Goal: Check status

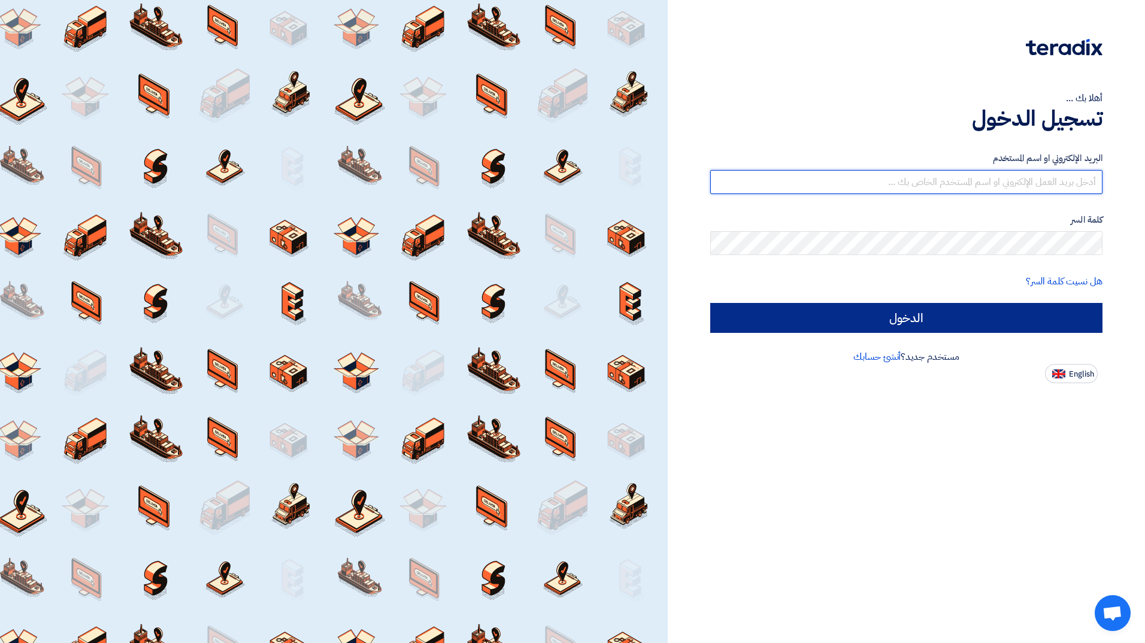
type input "[EMAIL_ADDRESS][DOMAIN_NAME]"
click at [877, 313] on input "الدخول" at bounding box center [906, 318] width 392 height 30
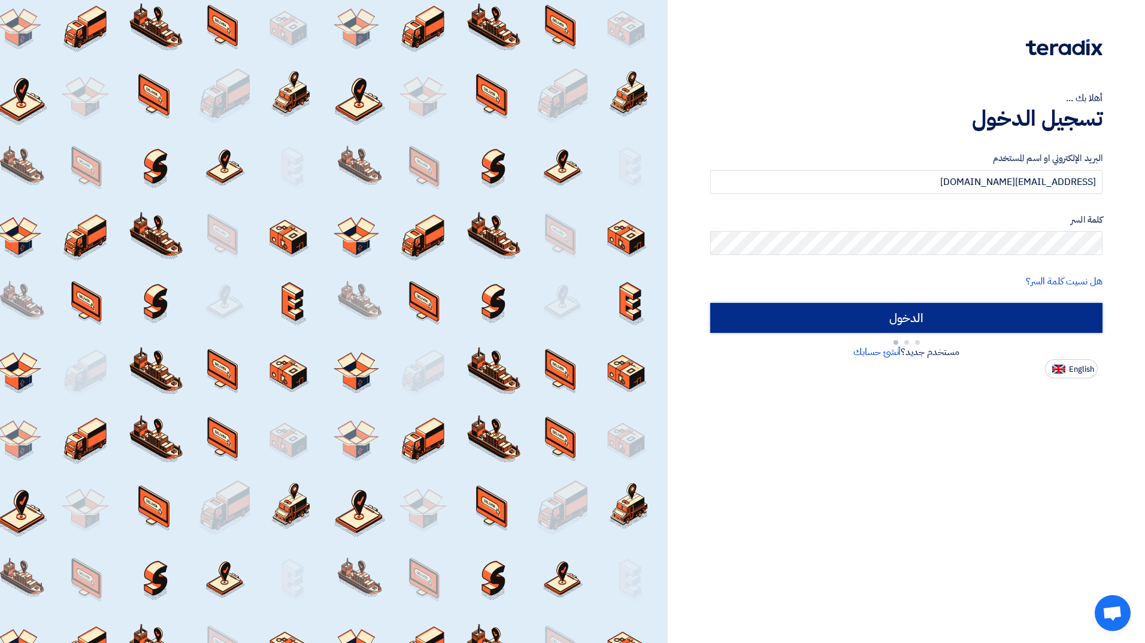
type input "Sign in"
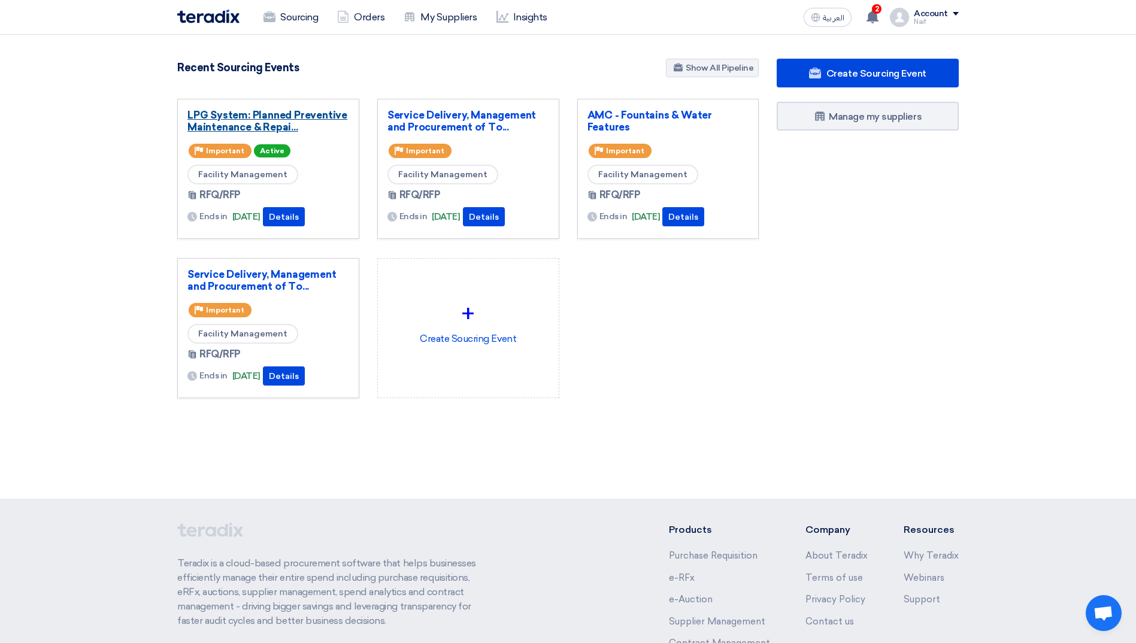
click at [223, 123] on link "LPG System: Planned Preventive Maintenance & Repai..." at bounding box center [269, 121] width 162 height 24
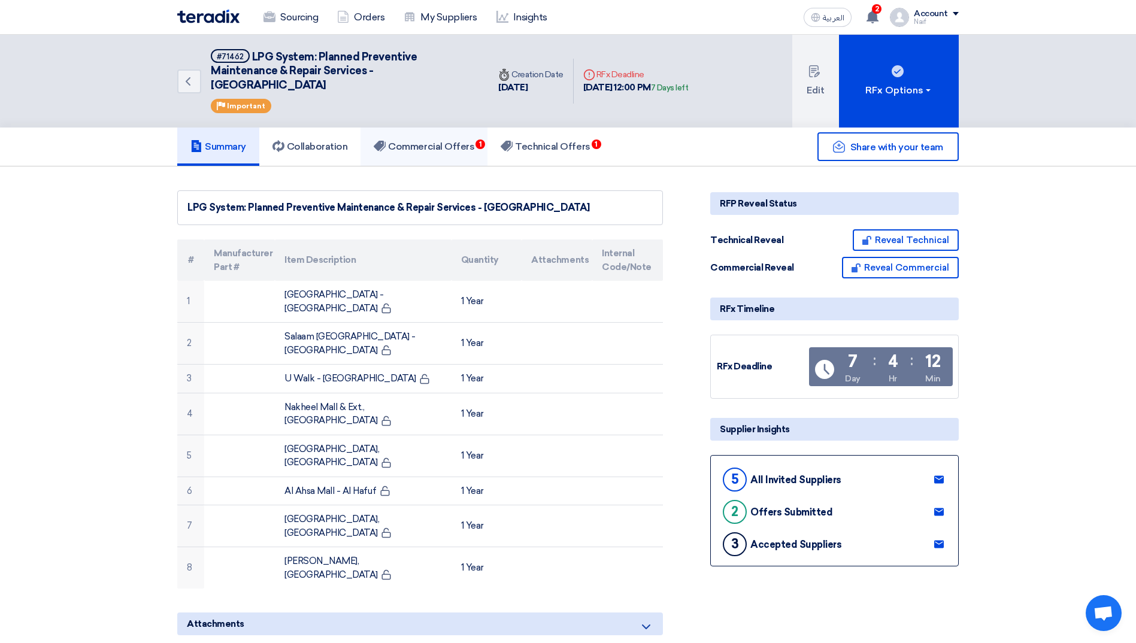
click at [459, 129] on link "Commercial Offers 1" at bounding box center [424, 147] width 127 height 38
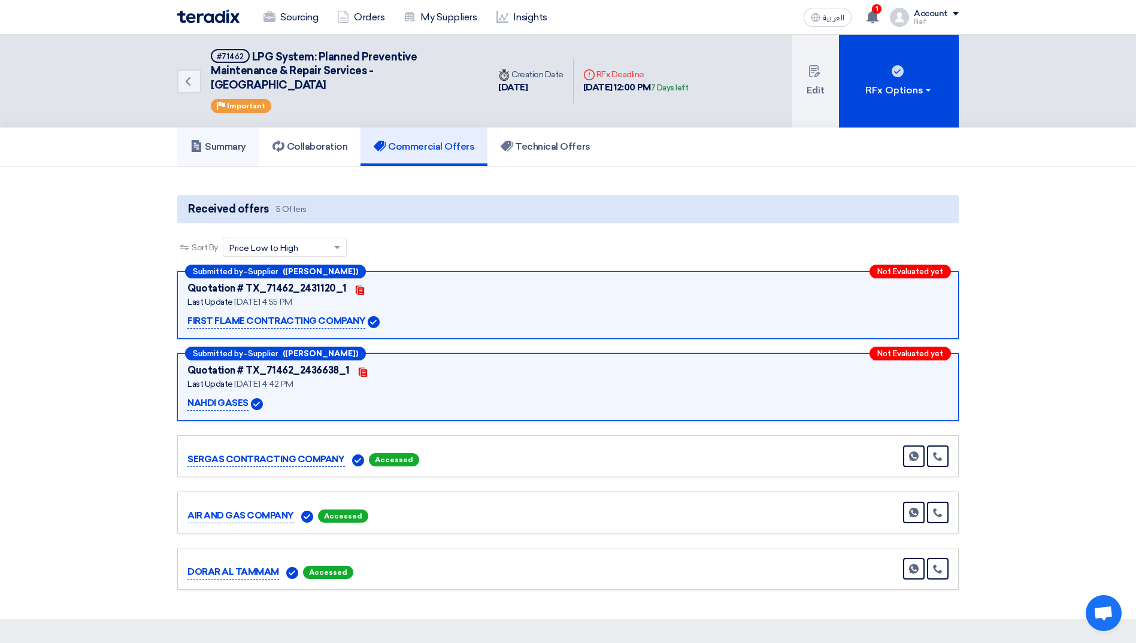
click at [238, 150] on h5 "Summary" at bounding box center [219, 147] width 56 height 12
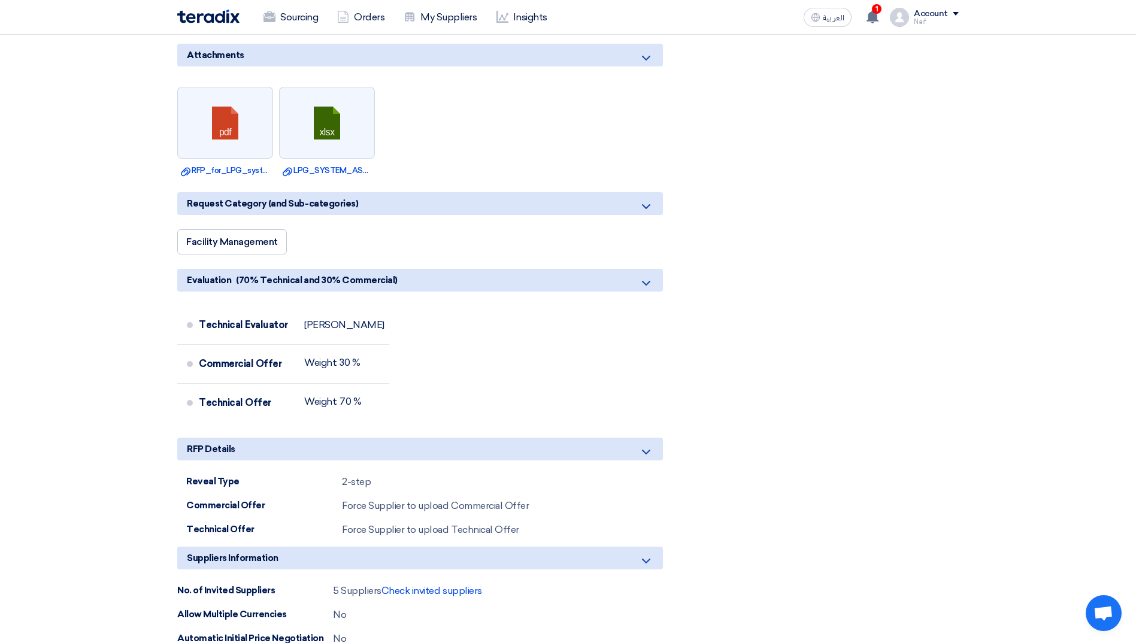
scroll to position [599, 0]
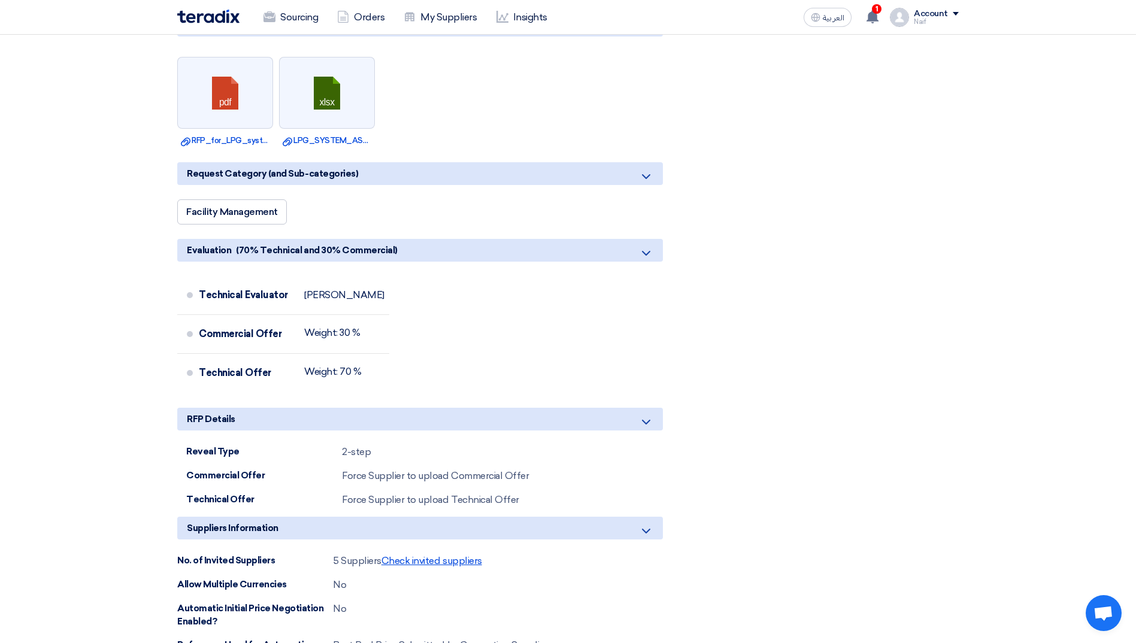
click at [443, 555] on span "Check invited suppliers" at bounding box center [432, 560] width 101 height 11
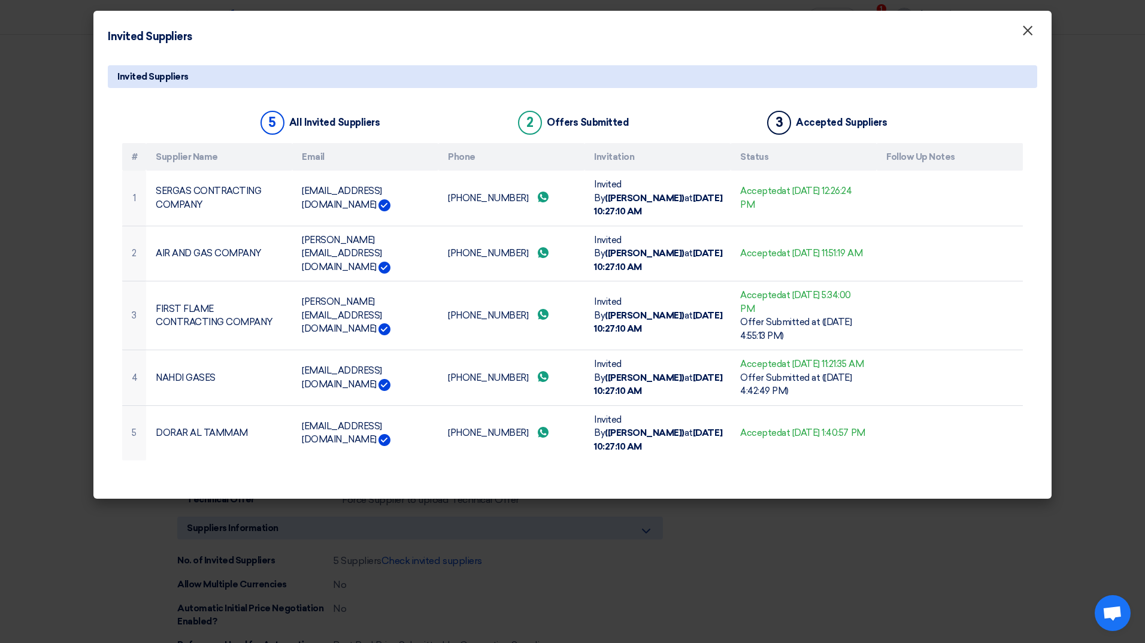
click at [1028, 35] on span "×" at bounding box center [1028, 34] width 12 height 24
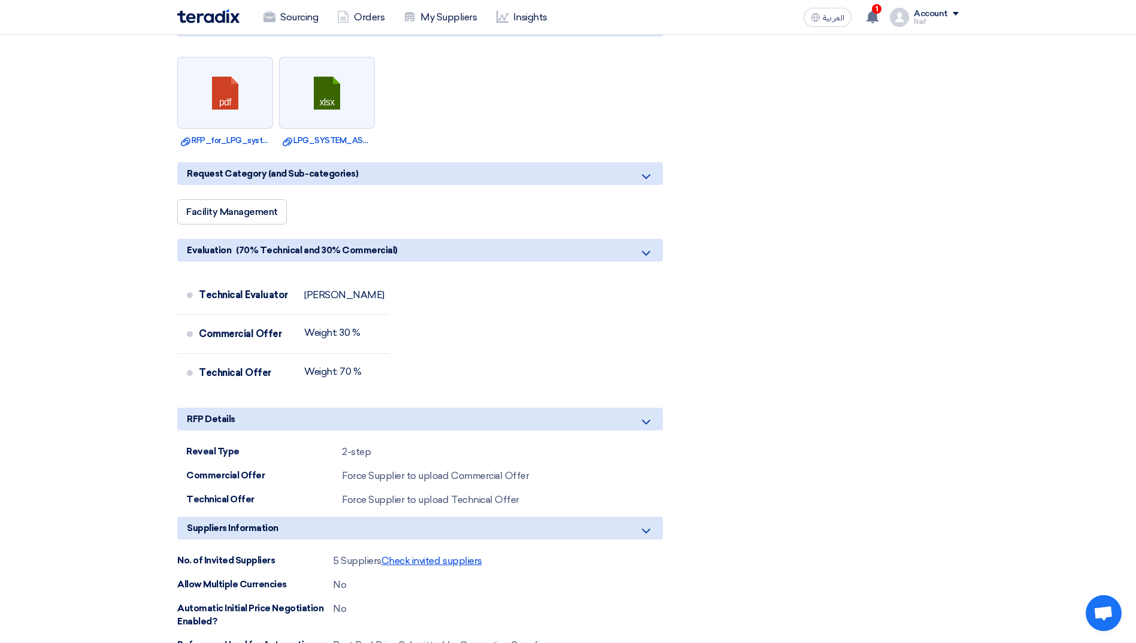
click at [382, 555] on span "Check invited suppliers" at bounding box center [432, 560] width 101 height 11
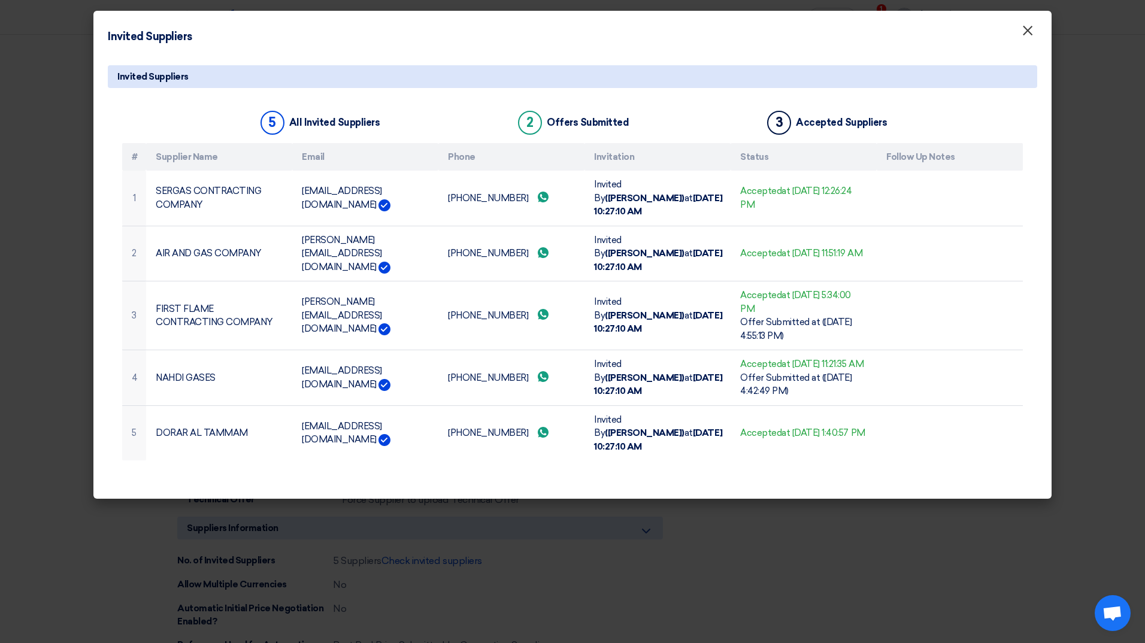
click at [1026, 37] on span "×" at bounding box center [1028, 34] width 12 height 24
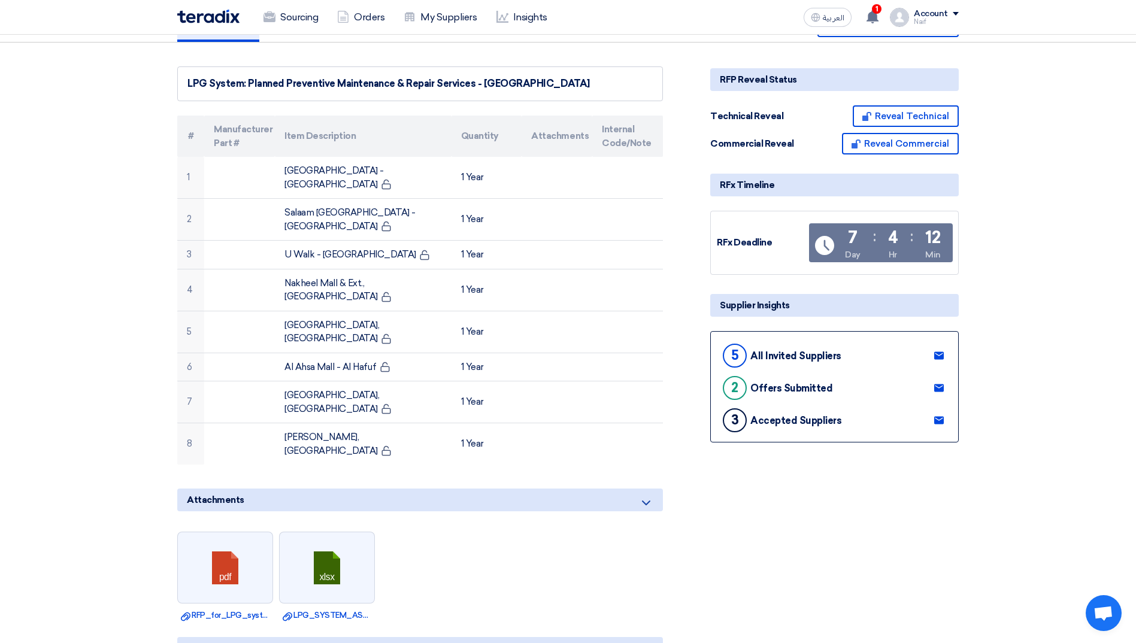
scroll to position [0, 0]
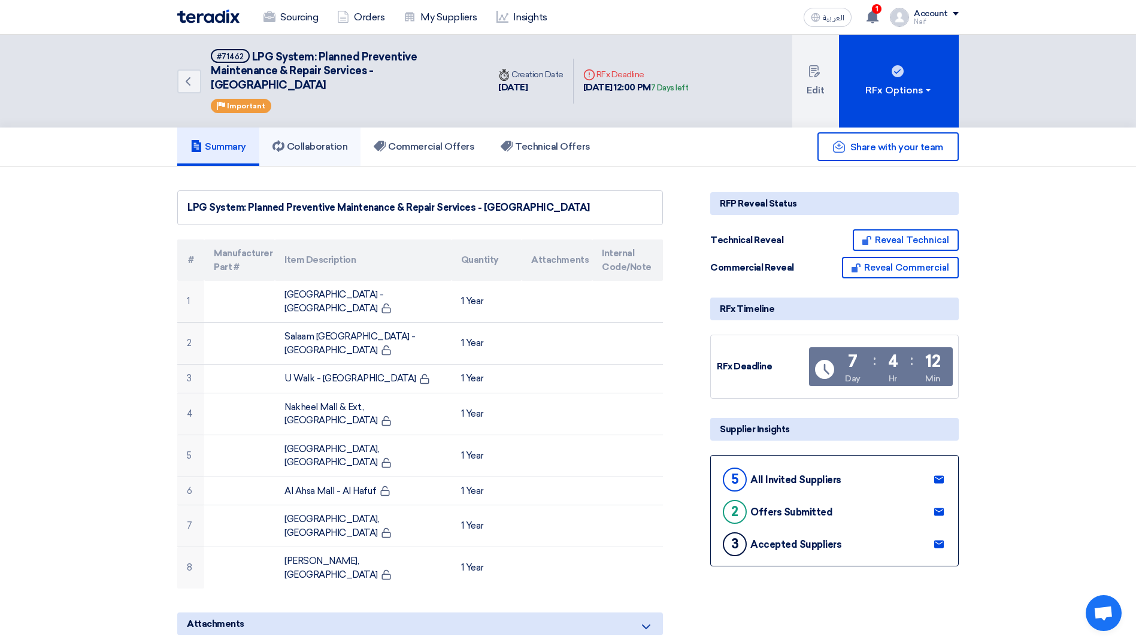
click at [347, 146] on h5 "Collaboration" at bounding box center [310, 147] width 75 height 12
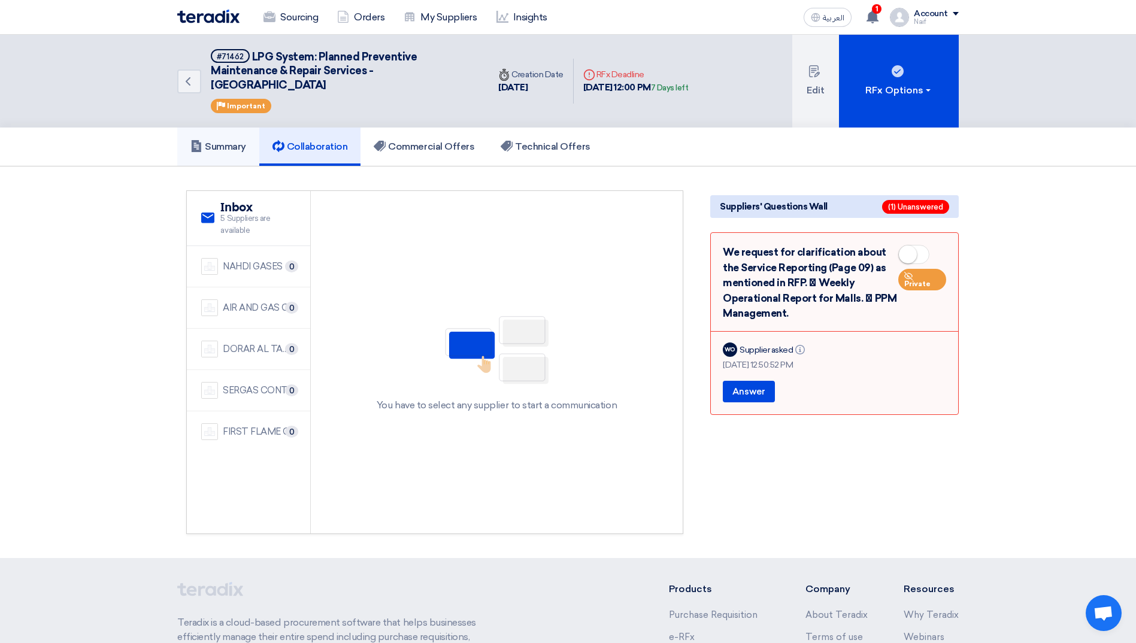
click at [201, 160] on link "Summary" at bounding box center [218, 147] width 82 height 38
